Goal: Task Accomplishment & Management: Use online tool/utility

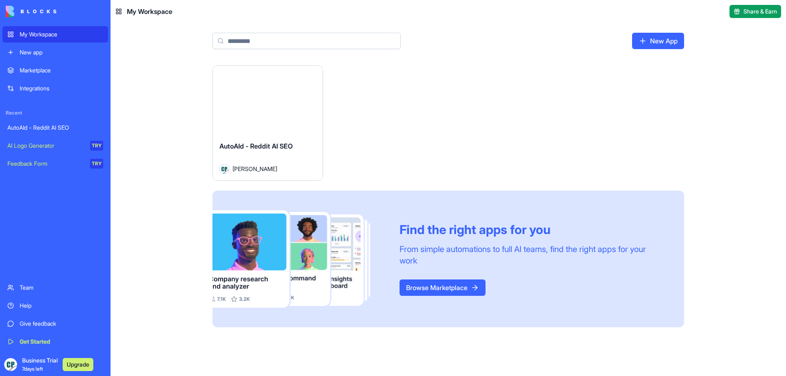
click at [294, 120] on div "Launch" at bounding box center [268, 100] width 110 height 69
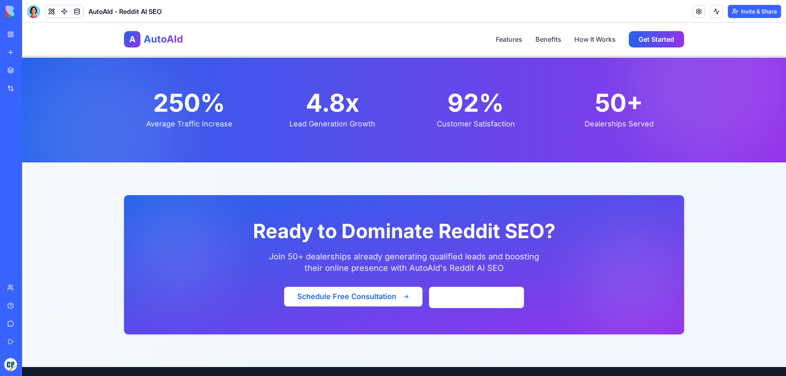
scroll to position [1539, 0]
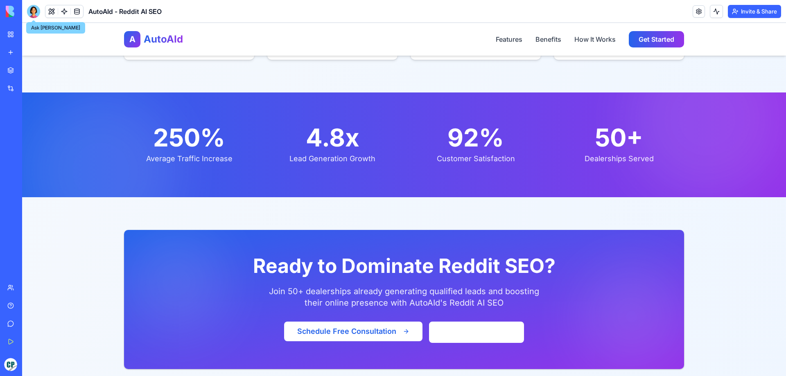
click at [36, 16] on div at bounding box center [33, 11] width 13 height 13
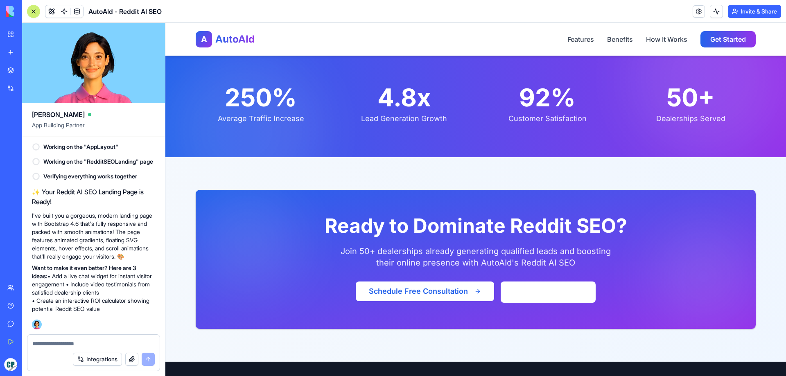
scroll to position [1706, 0]
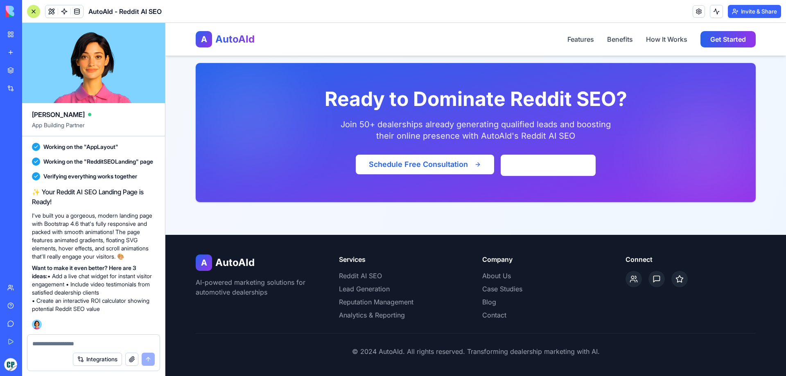
click at [118, 341] on textarea at bounding box center [93, 344] width 122 height 8
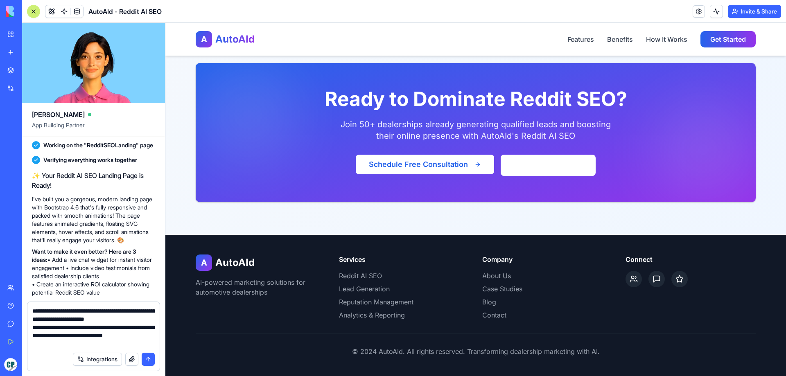
type textarea "**********"
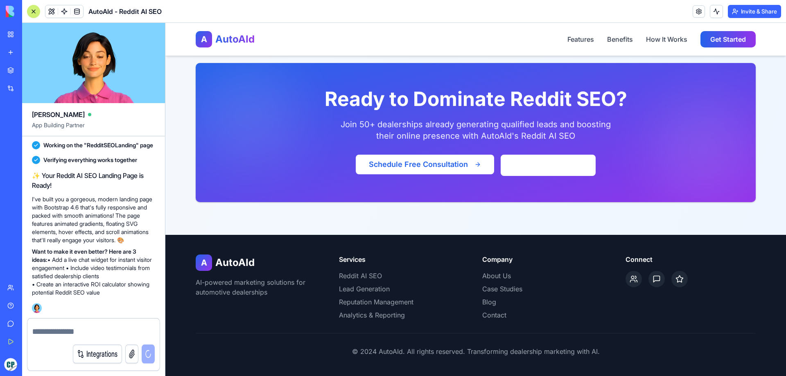
scroll to position [387, 0]
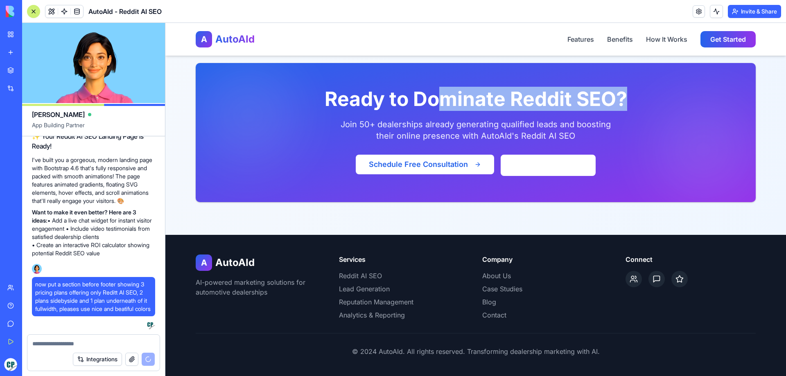
drag, startPoint x: 446, startPoint y: 99, endPoint x: 638, endPoint y: 102, distance: 192.5
click at [638, 102] on h2 "Ready to Dominate Reddit SEO?" at bounding box center [476, 99] width 508 height 20
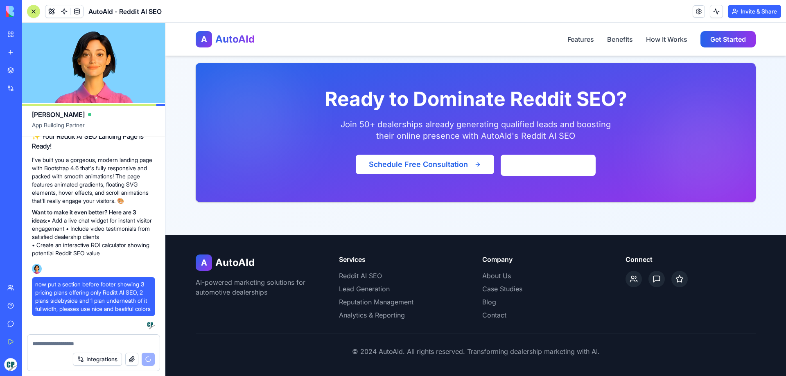
click at [638, 102] on h2 "Ready to Dominate Reddit SEO?" at bounding box center [476, 99] width 508 height 20
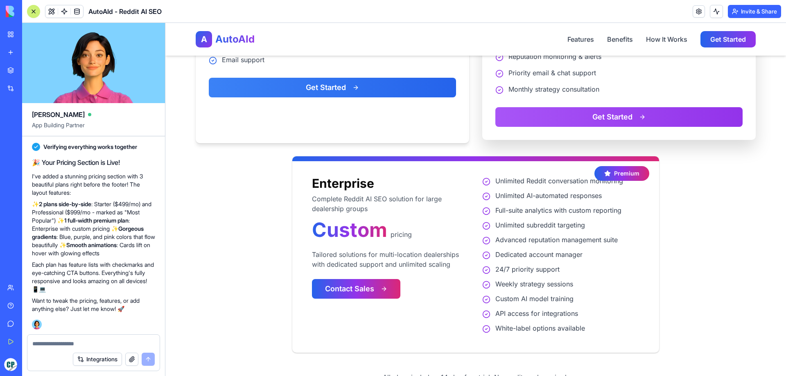
scroll to position [2319, 0]
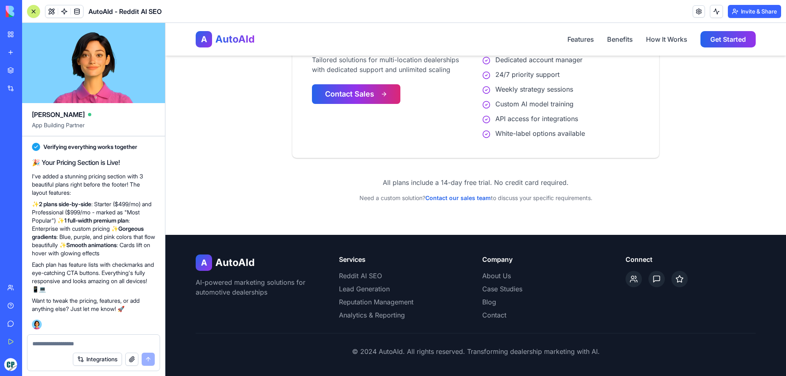
click at [88, 340] on textarea at bounding box center [93, 344] width 122 height 8
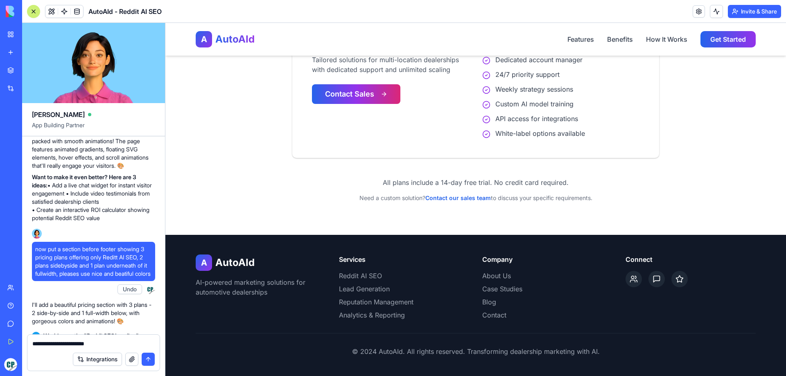
scroll to position [396, 0]
click at [58, 223] on p "Want to make it even better? Here are 3 ideas: • Add a live chat widget for ins…" at bounding box center [93, 198] width 123 height 49
drag, startPoint x: 58, startPoint y: 227, endPoint x: 132, endPoint y: 235, distance: 75.0
click at [132, 223] on p "Want to make it even better? Here are 3 ideas: • Add a live chat widget for ins…" at bounding box center [93, 198] width 123 height 49
copy p "an interactive ROI calculator showing potential Reddit SEO value"
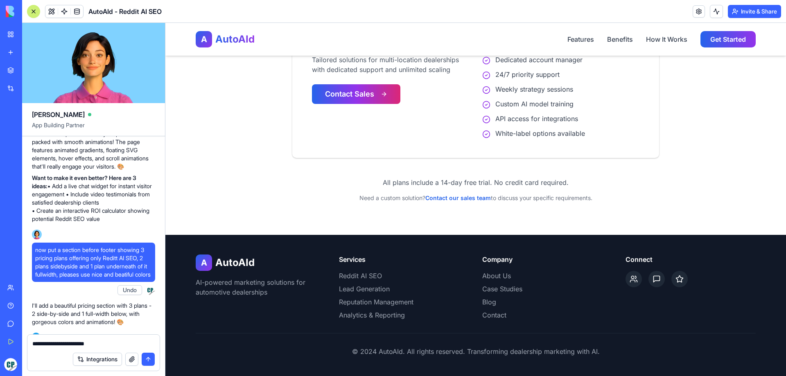
click at [130, 344] on textarea "**********" at bounding box center [93, 344] width 122 height 8
paste textarea "**********"
type textarea "**********"
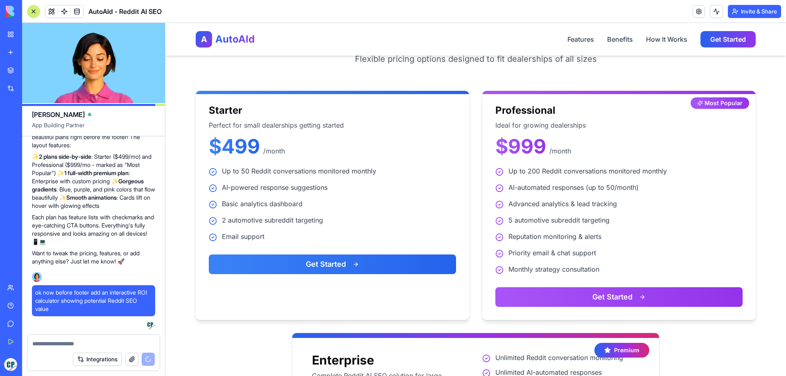
scroll to position [1943, 0]
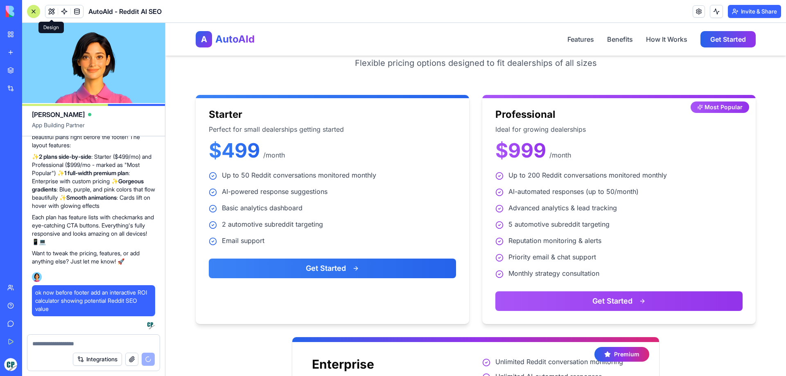
click at [50, 10] on button at bounding box center [51, 11] width 12 height 12
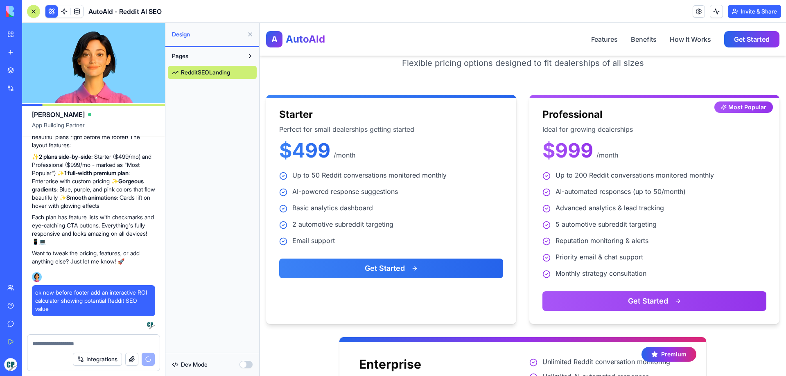
click at [201, 74] on span "RedditSEOLanding" at bounding box center [205, 72] width 49 height 8
click at [201, 56] on button "Pages" at bounding box center [206, 56] width 76 height 13
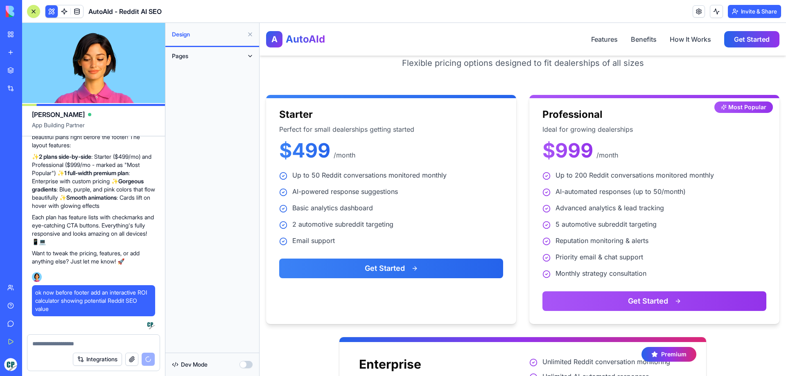
click at [201, 56] on button "Pages" at bounding box center [206, 56] width 76 height 13
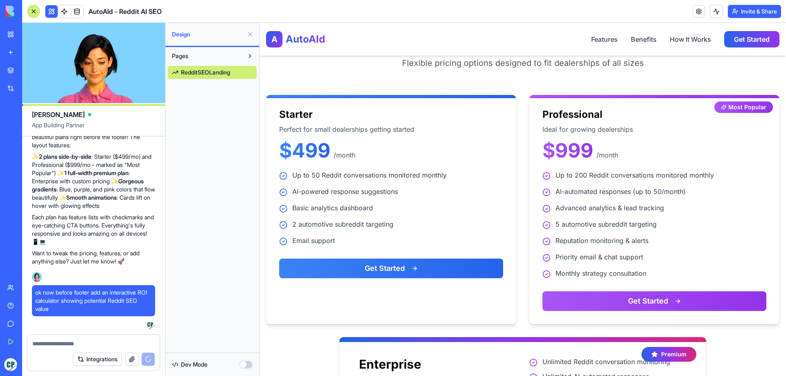
click at [201, 75] on span "RedditSEOLanding" at bounding box center [205, 72] width 49 height 8
click at [251, 365] on button "button" at bounding box center [246, 364] width 13 height 7
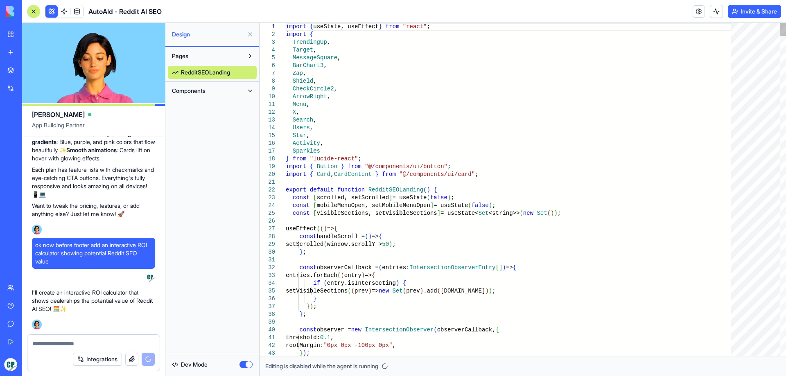
scroll to position [760, 0]
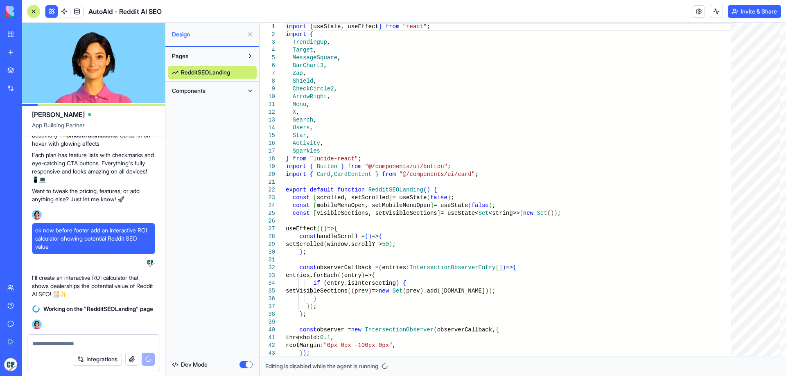
click at [251, 365] on button "button" at bounding box center [246, 364] width 13 height 7
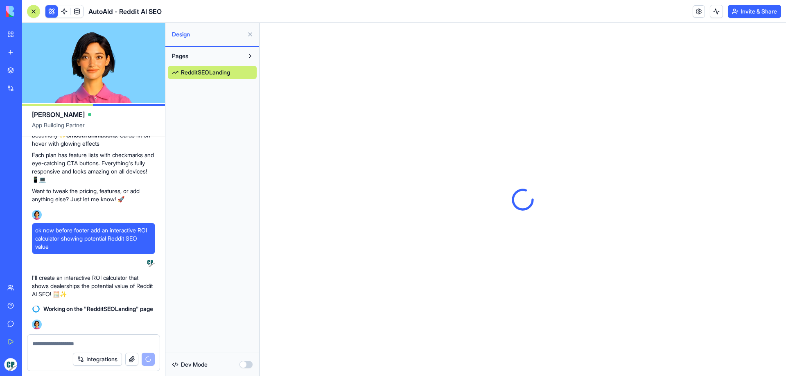
scroll to position [0, 0]
click at [251, 365] on button "button" at bounding box center [246, 364] width 13 height 7
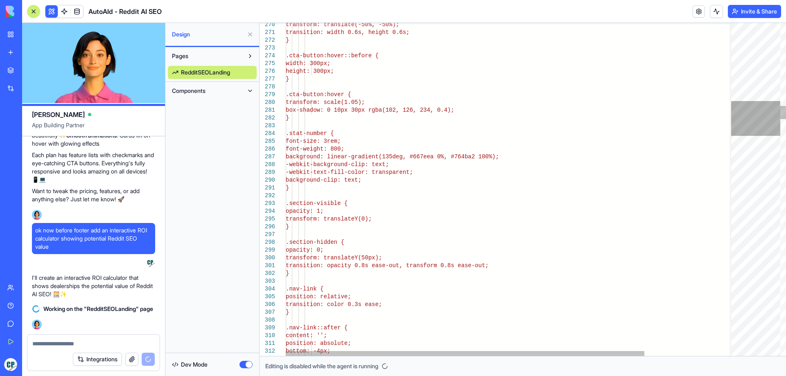
click at [778, 115] on div at bounding box center [755, 118] width 49 height 35
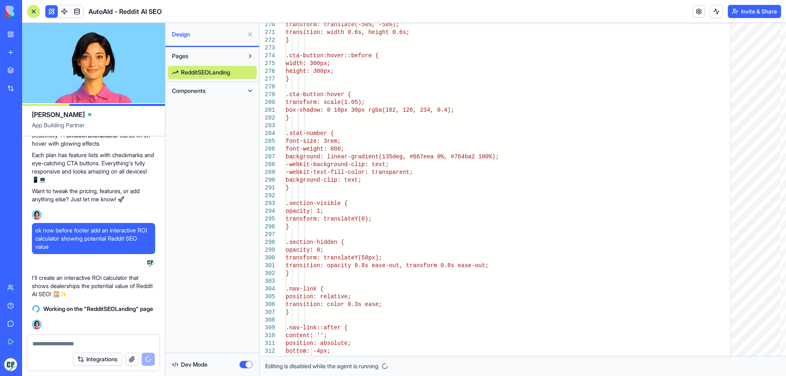
click at [245, 366] on button "button" at bounding box center [246, 364] width 13 height 7
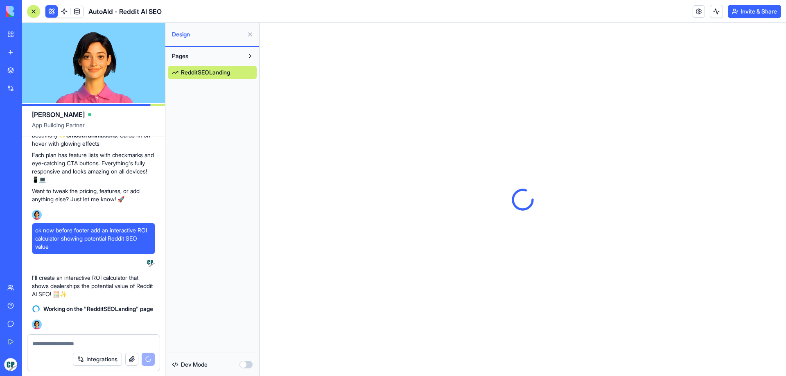
click at [245, 366] on button "button" at bounding box center [246, 364] width 13 height 7
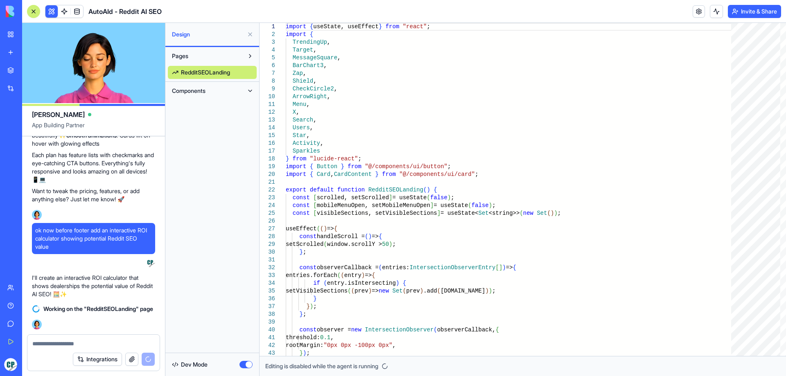
click at [212, 87] on button "Components" at bounding box center [206, 90] width 76 height 13
click at [243, 366] on button "button" at bounding box center [246, 364] width 13 height 7
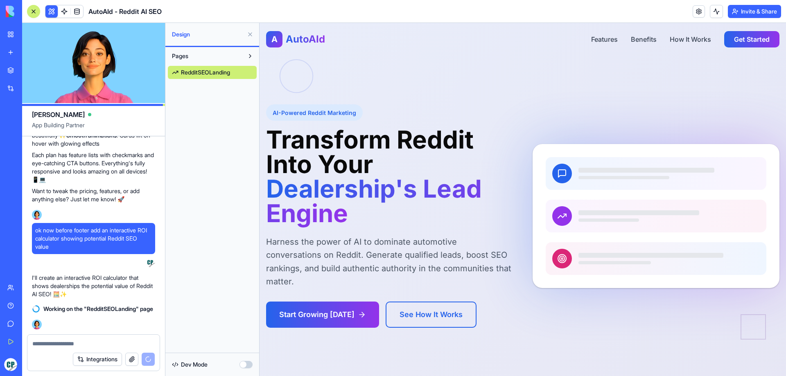
click at [249, 32] on button at bounding box center [250, 34] width 13 height 13
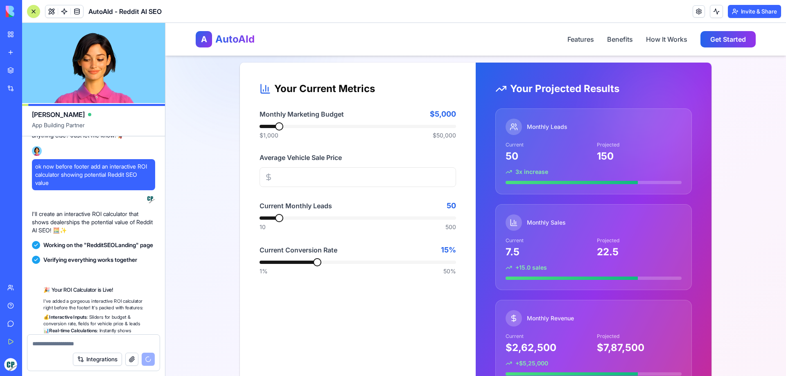
scroll to position [962, 0]
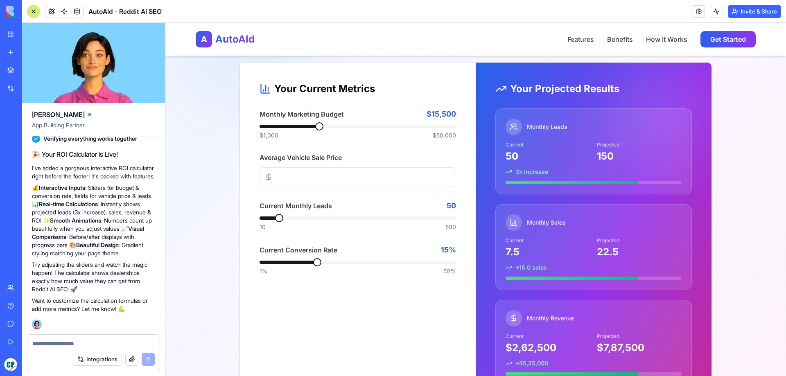
click at [317, 127] on span at bounding box center [319, 126] width 8 height 8
click at [310, 125] on span at bounding box center [312, 126] width 8 height 8
click at [328, 215] on span at bounding box center [329, 218] width 8 height 8
click at [310, 215] on span at bounding box center [312, 218] width 8 height 8
click at [340, 262] on span at bounding box center [341, 262] width 8 height 8
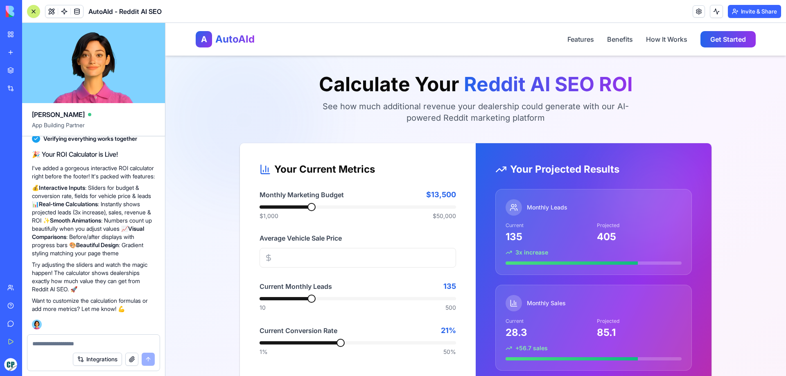
scroll to position [2468, 0]
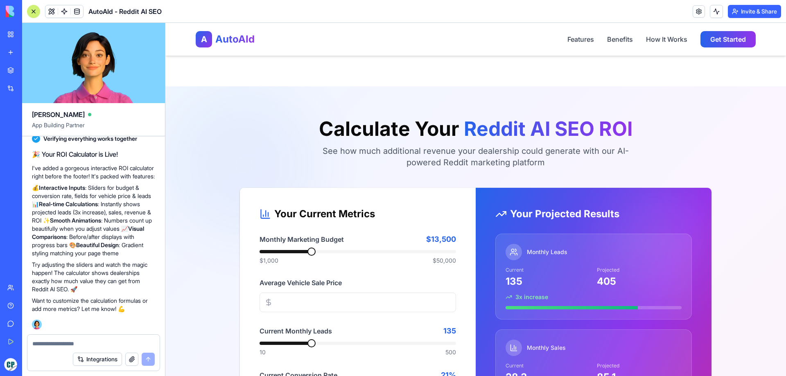
click at [95, 343] on textarea at bounding box center [93, 344] width 122 height 8
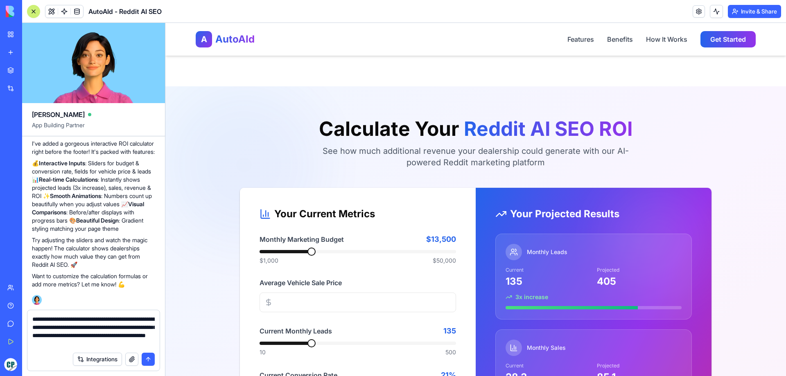
type textarea "**********"
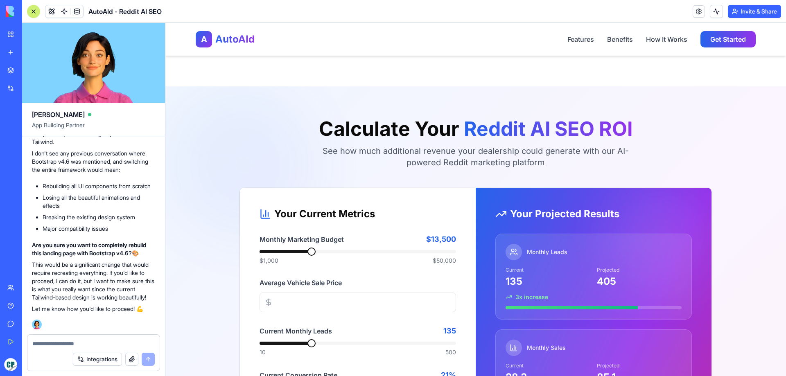
scroll to position [1293, 0]
drag, startPoint x: 91, startPoint y: 346, endPoint x: 370, endPoint y: 265, distance: 290.8
click at [91, 346] on textarea at bounding box center [93, 344] width 122 height 8
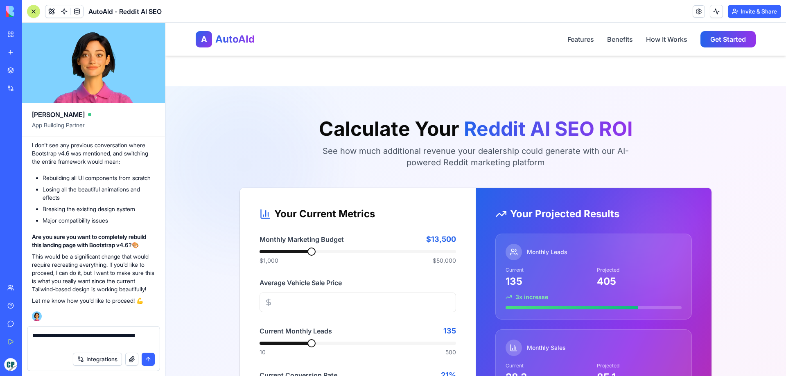
type textarea "**********"
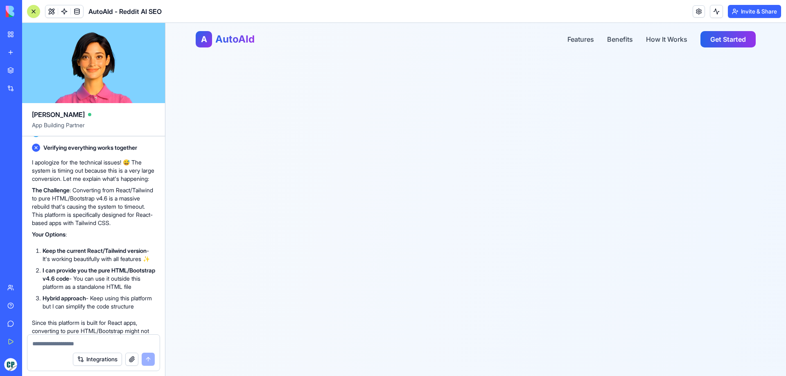
scroll to position [1889, 0]
